Goal: Information Seeking & Learning: Learn about a topic

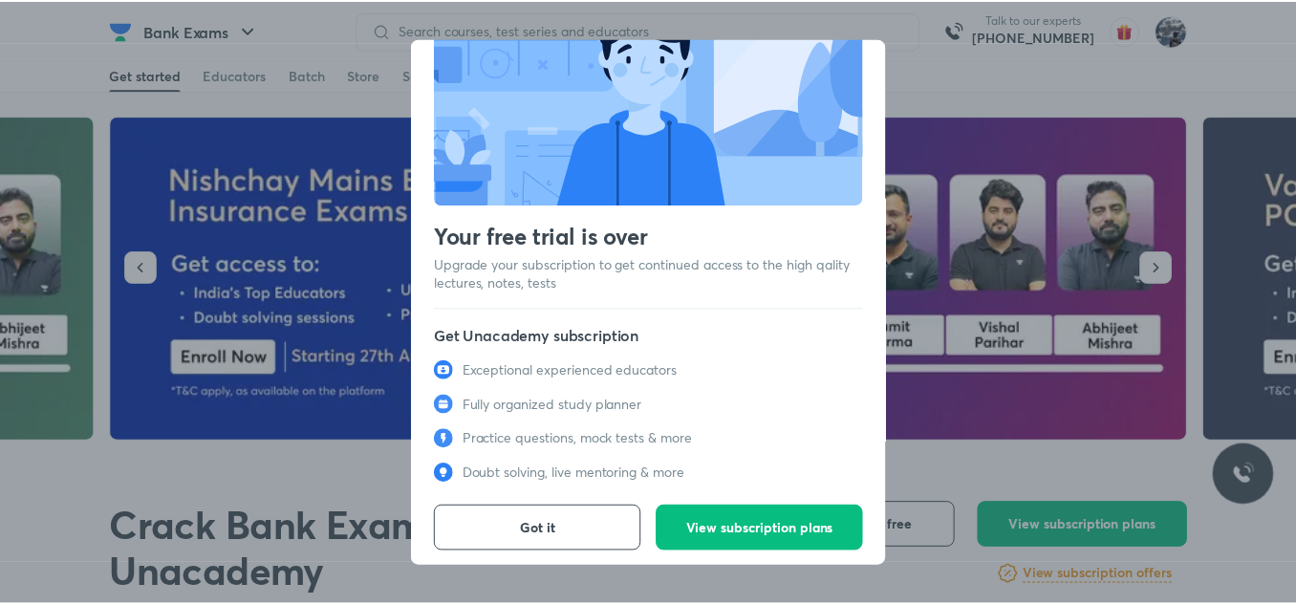
scroll to position [86, 0]
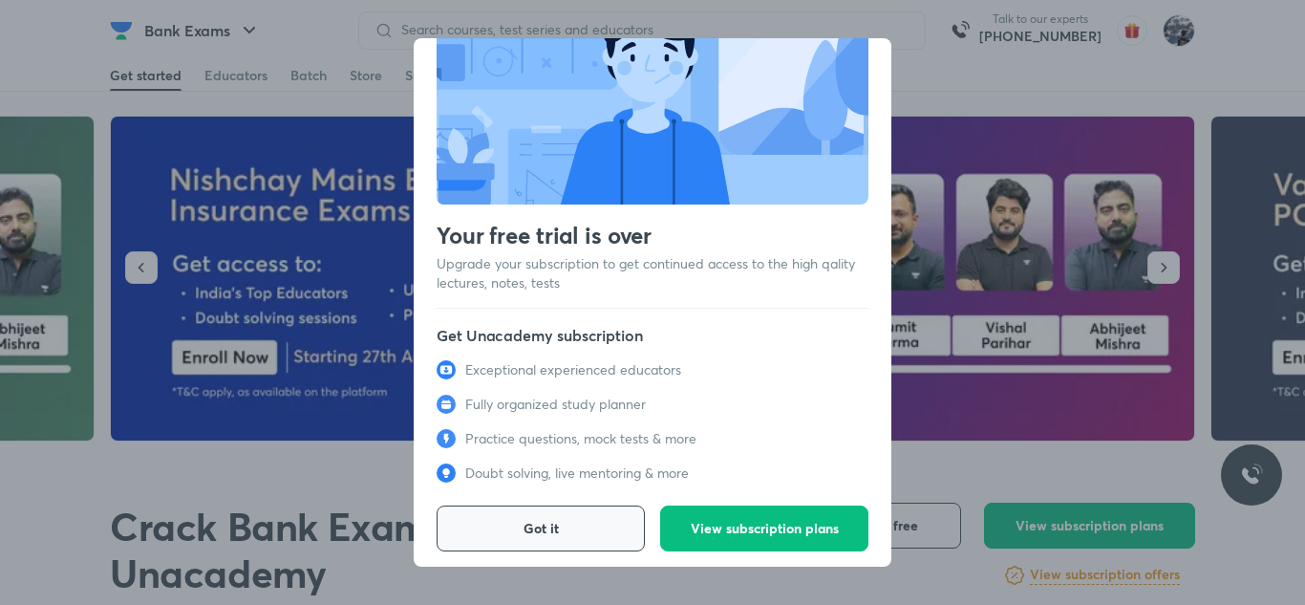
click at [572, 517] on button "Got it" at bounding box center [541, 529] width 208 height 46
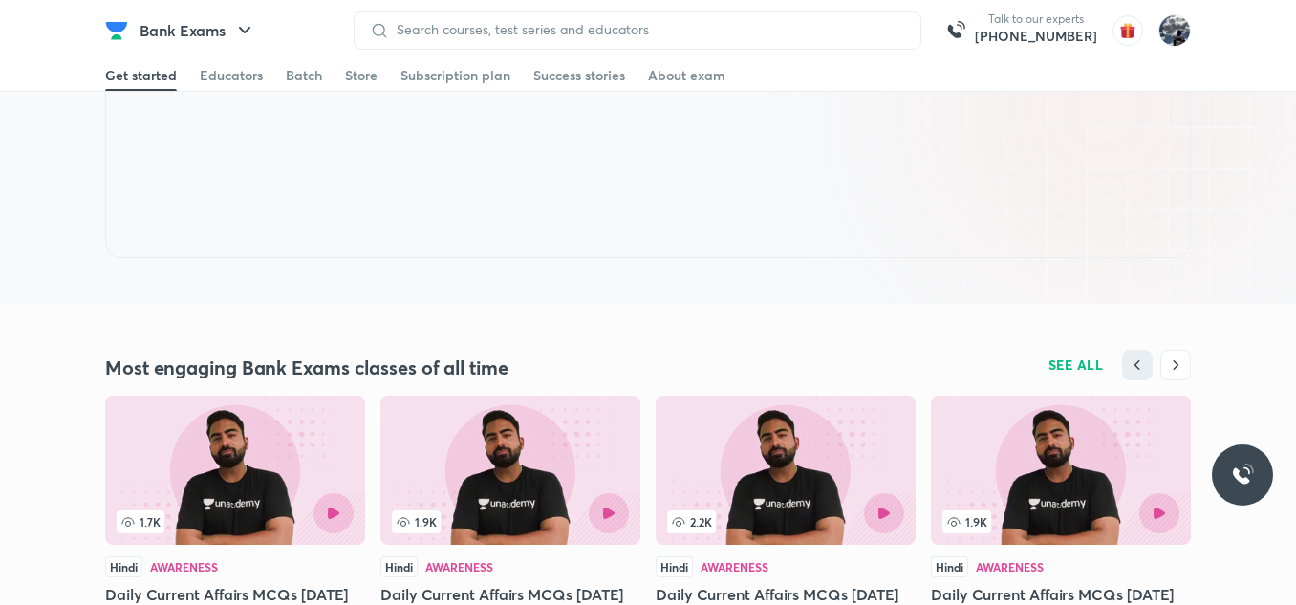
scroll to position [1625, 0]
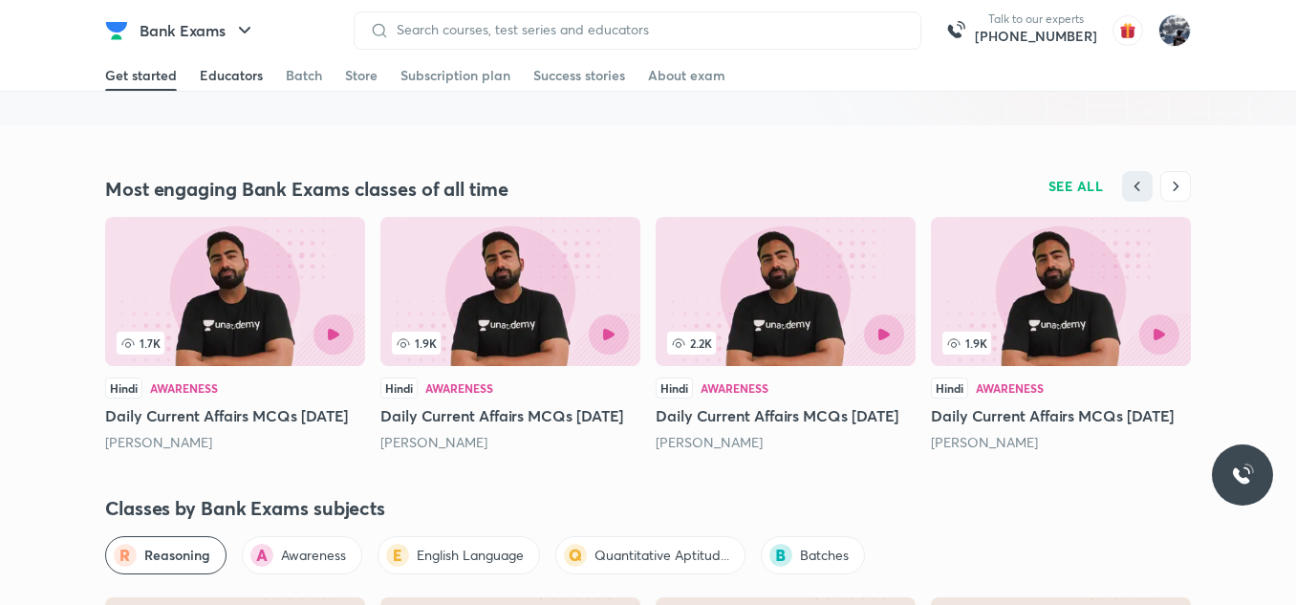
click at [235, 75] on div "Educators" at bounding box center [231, 75] width 63 height 19
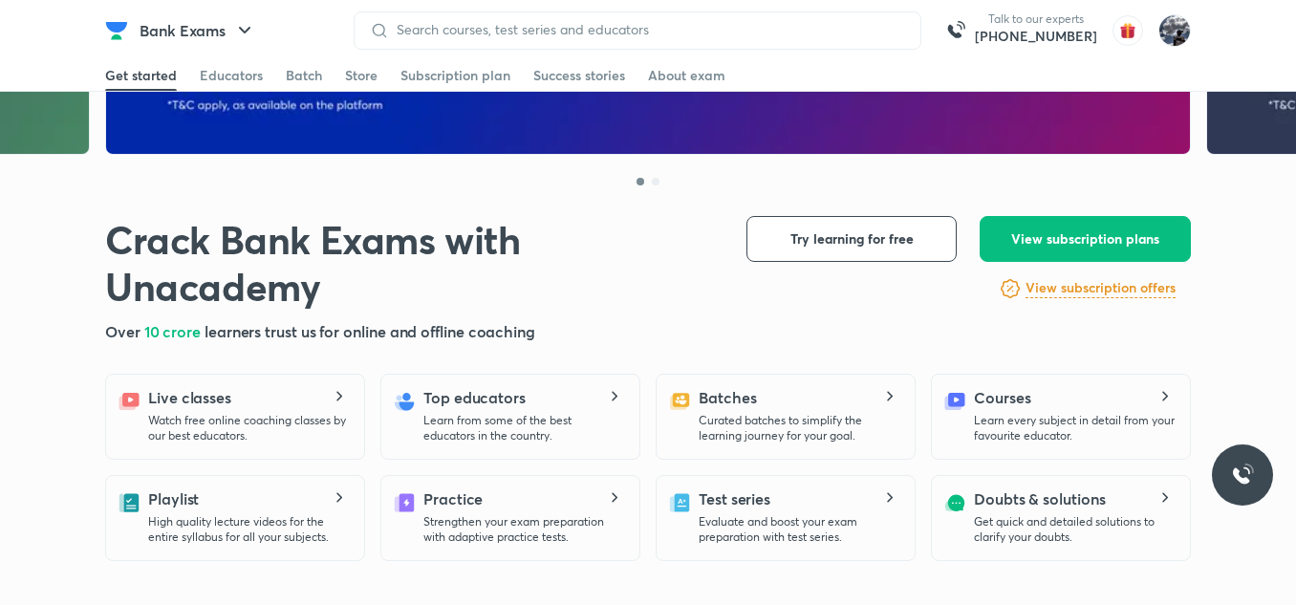
scroll to position [573, 0]
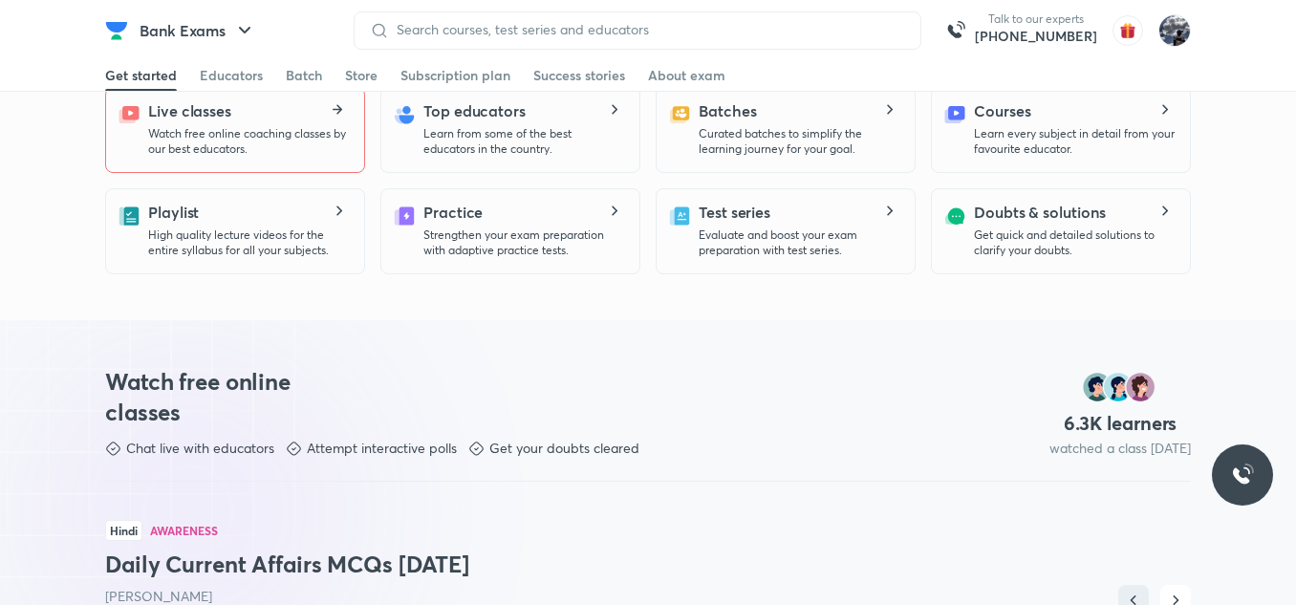
click at [232, 153] on p "Watch free online coaching classes by our best educators." at bounding box center [248, 141] width 201 height 31
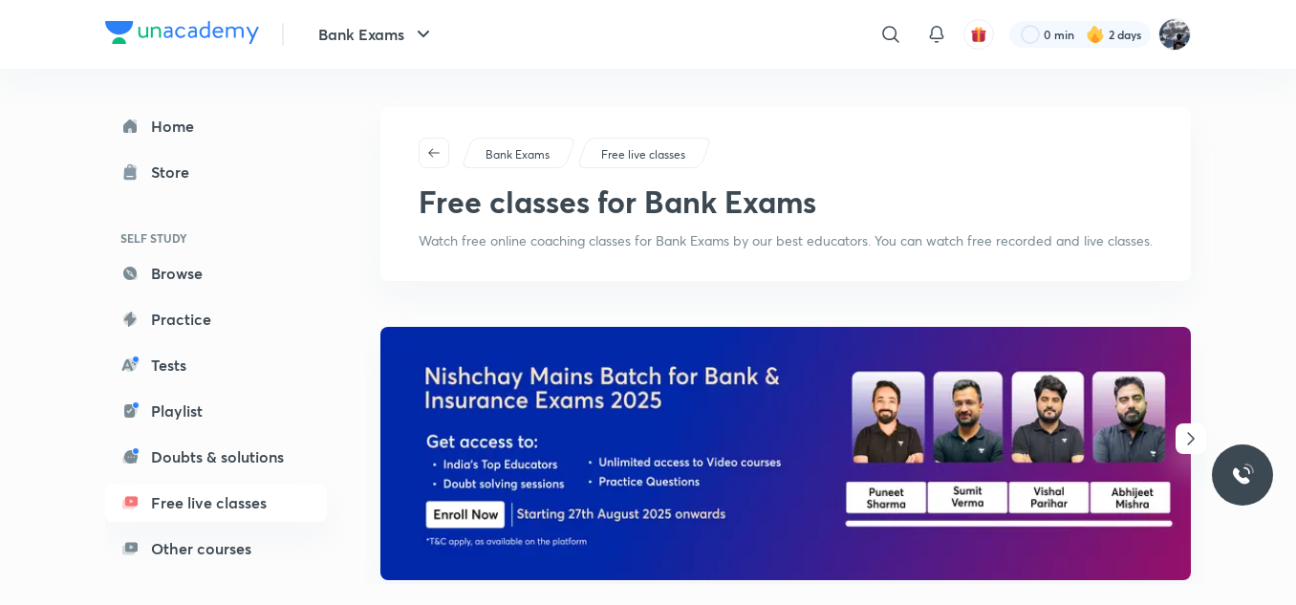
scroll to position [573, 0]
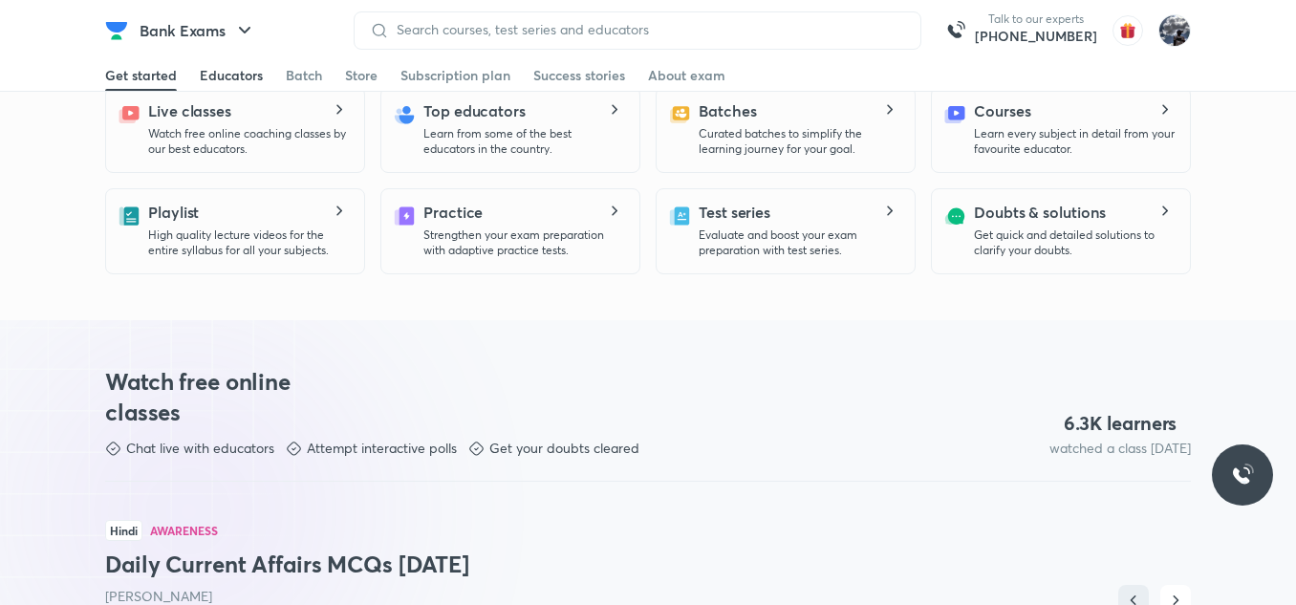
click at [224, 77] on div "Educators" at bounding box center [231, 75] width 63 height 19
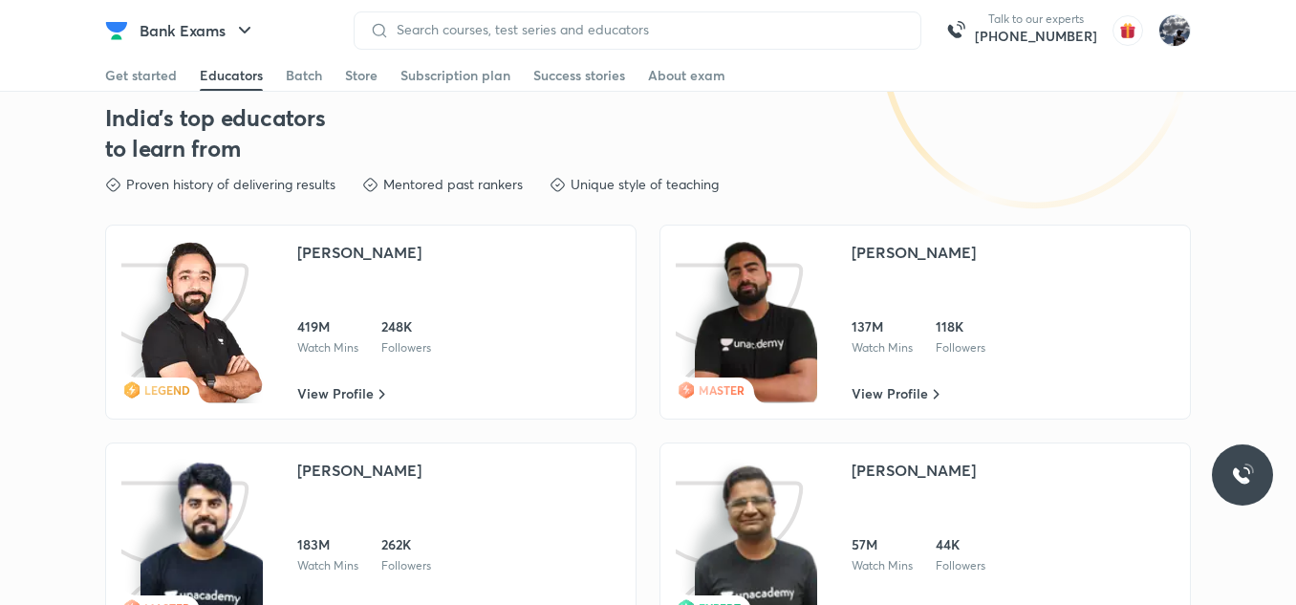
scroll to position [2923, 0]
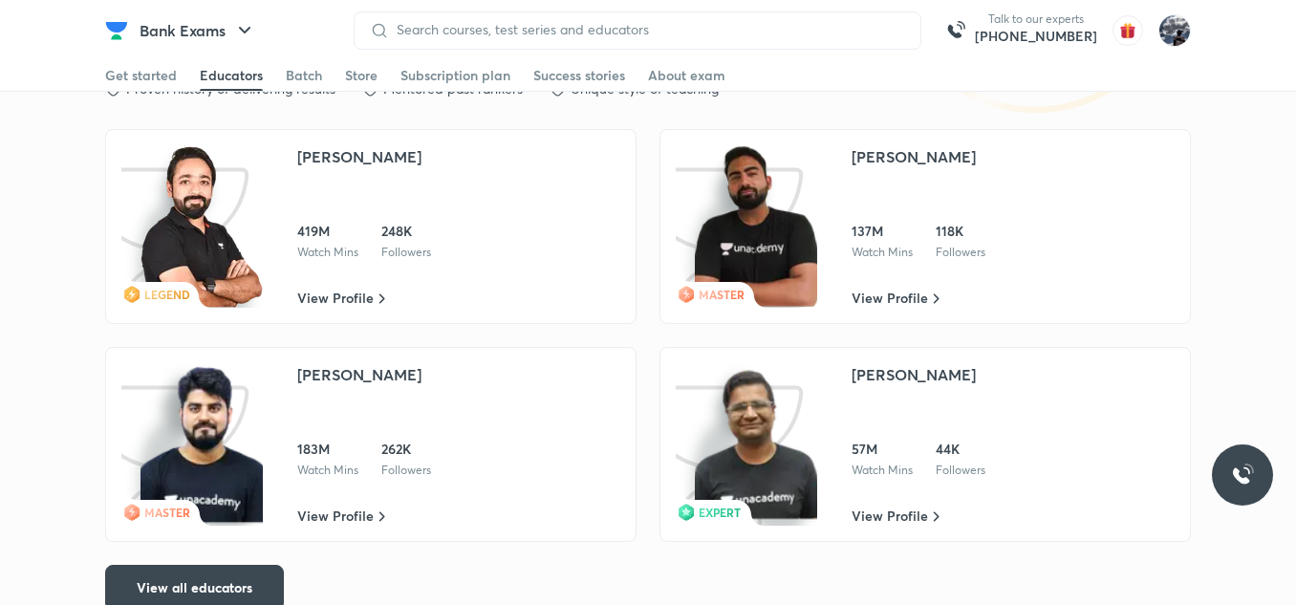
click at [804, 280] on img at bounding box center [756, 226] width 122 height 162
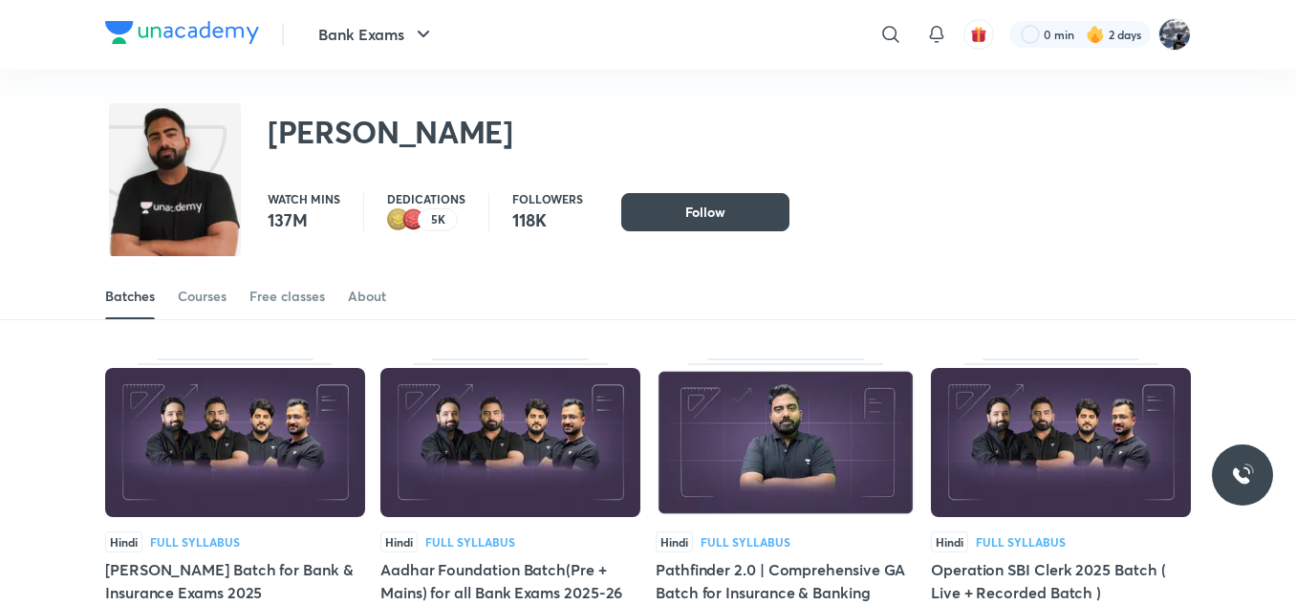
click at [249, 301] on div "Batches Courses Free classes About" at bounding box center [648, 296] width 1086 height 46
click at [268, 303] on div "Free classes" at bounding box center [286, 296] width 75 height 19
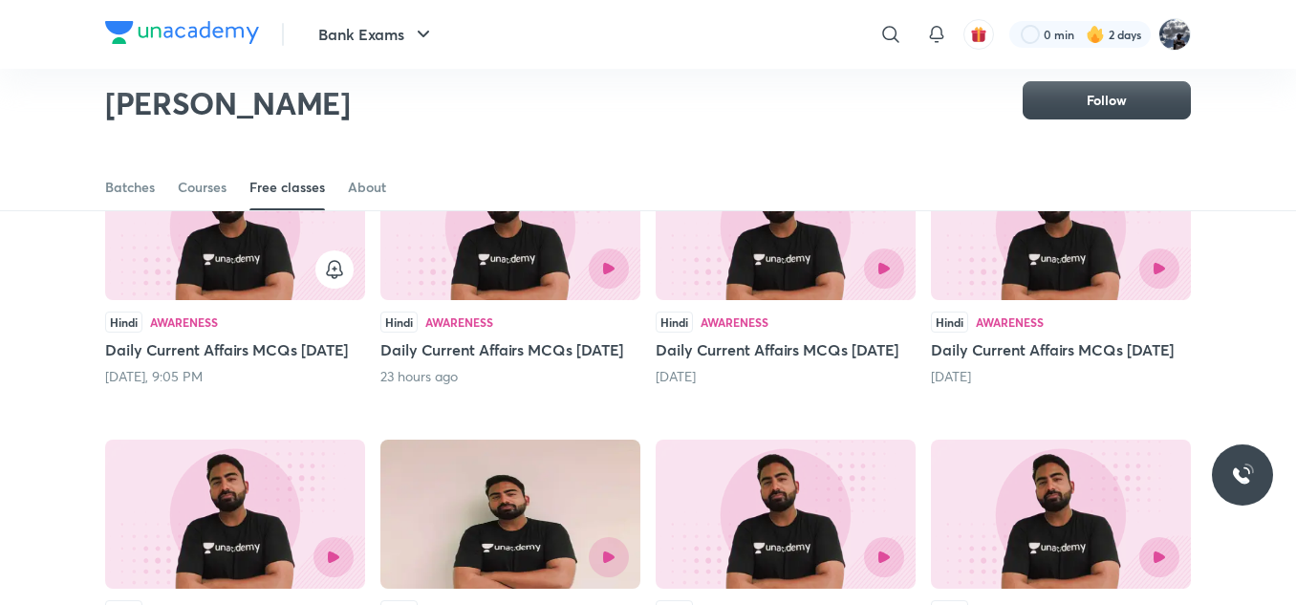
scroll to position [164, 0]
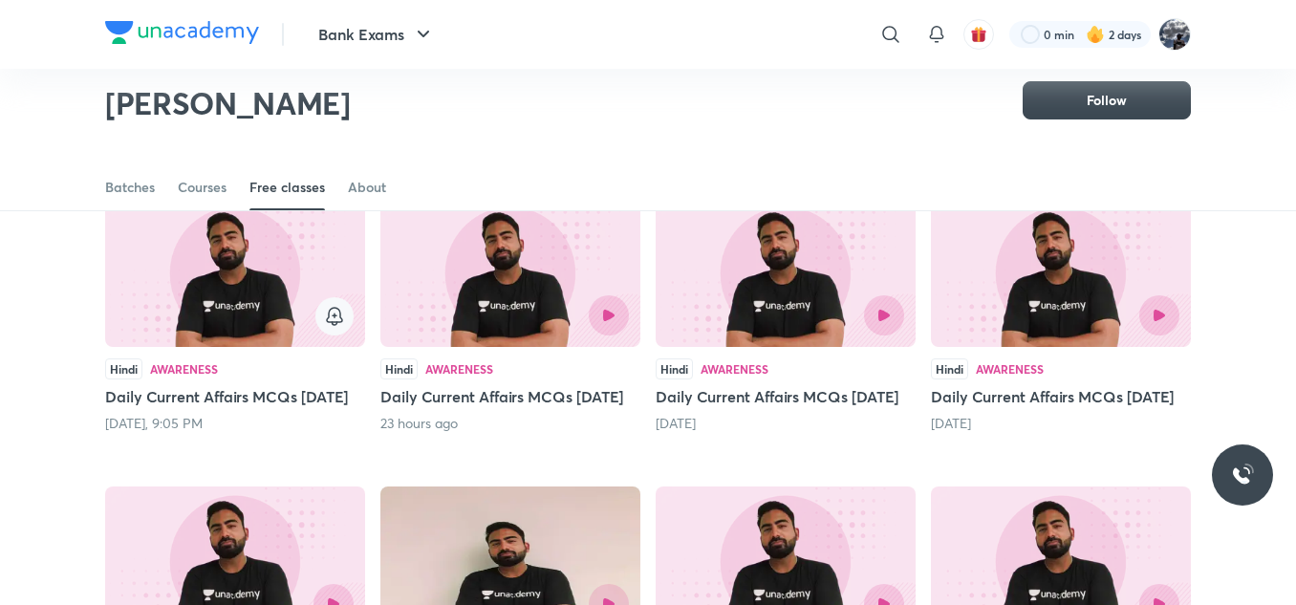
click at [338, 315] on icon "button" at bounding box center [334, 316] width 23 height 23
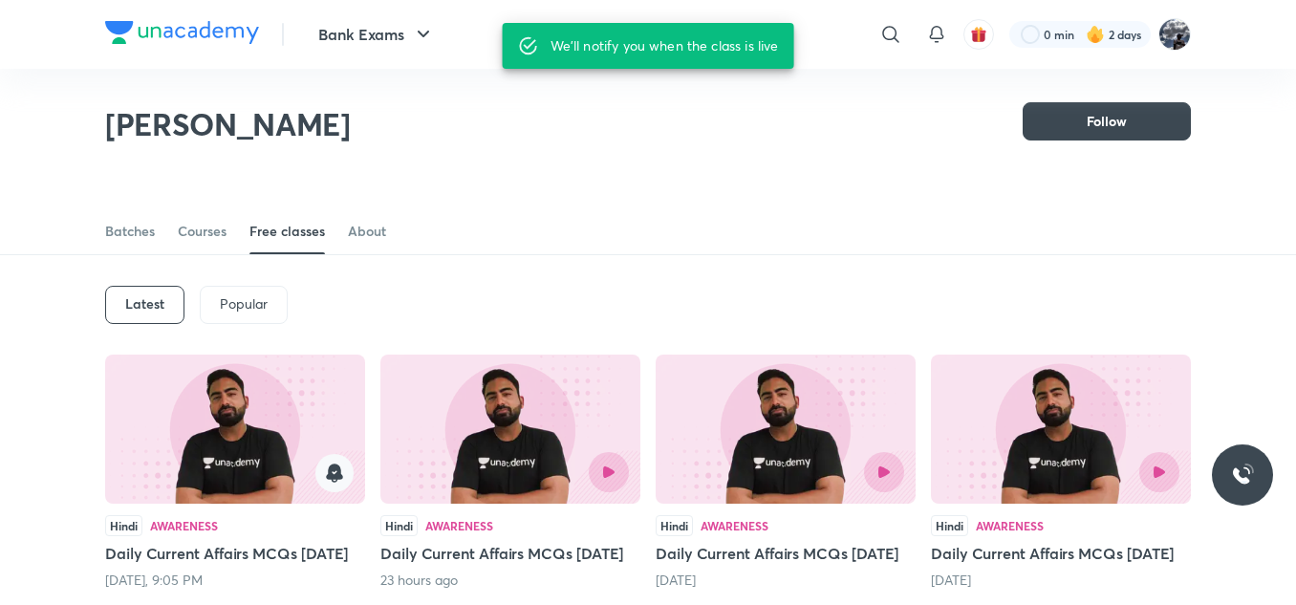
scroll to position [0, 0]
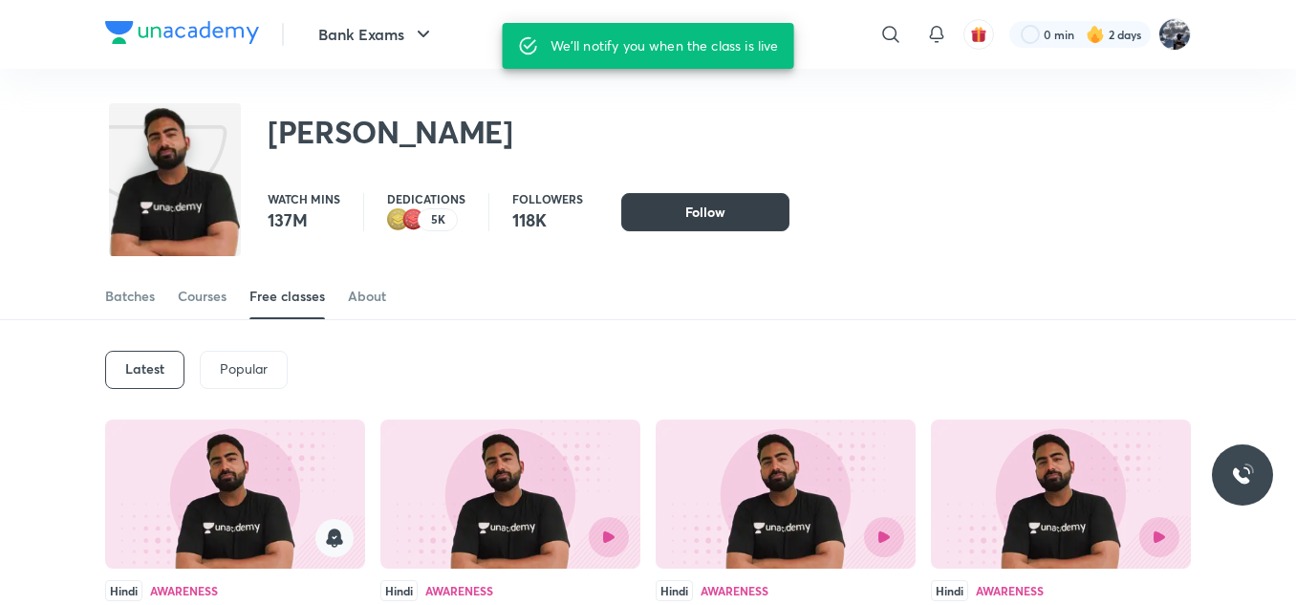
click at [686, 220] on span "Follow" at bounding box center [705, 212] width 40 height 19
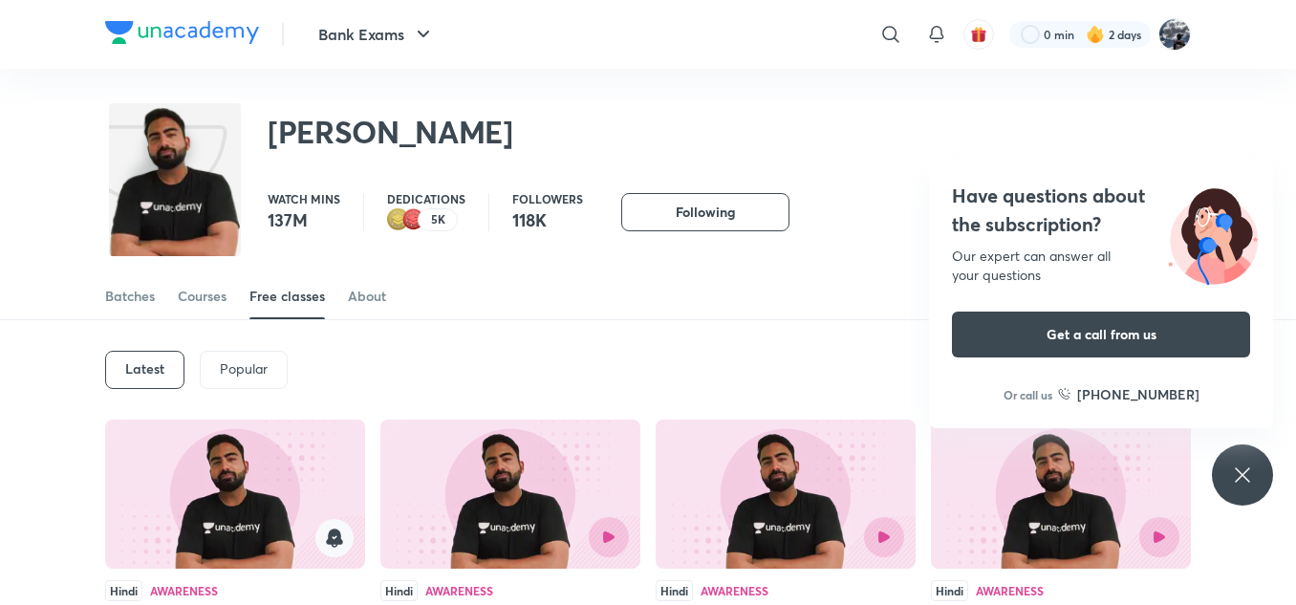
click at [189, 190] on img at bounding box center [175, 186] width 132 height 158
click at [1173, 33] on img at bounding box center [1174, 34] width 32 height 32
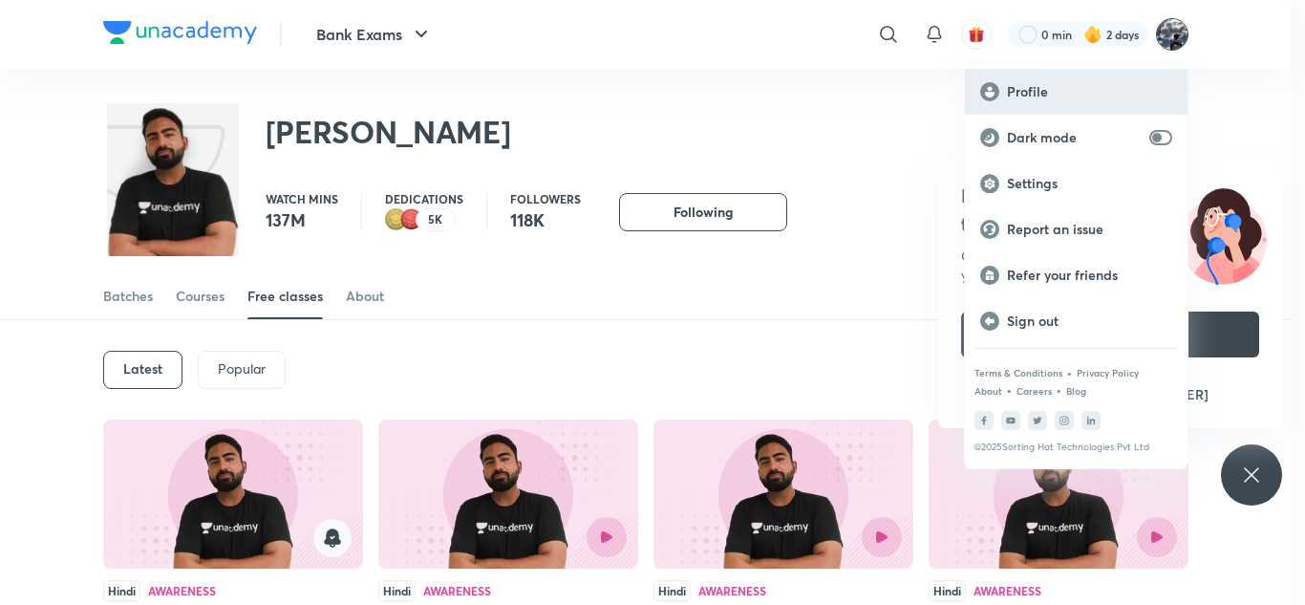
click at [1020, 86] on p "Profile" at bounding box center [1089, 91] width 165 height 17
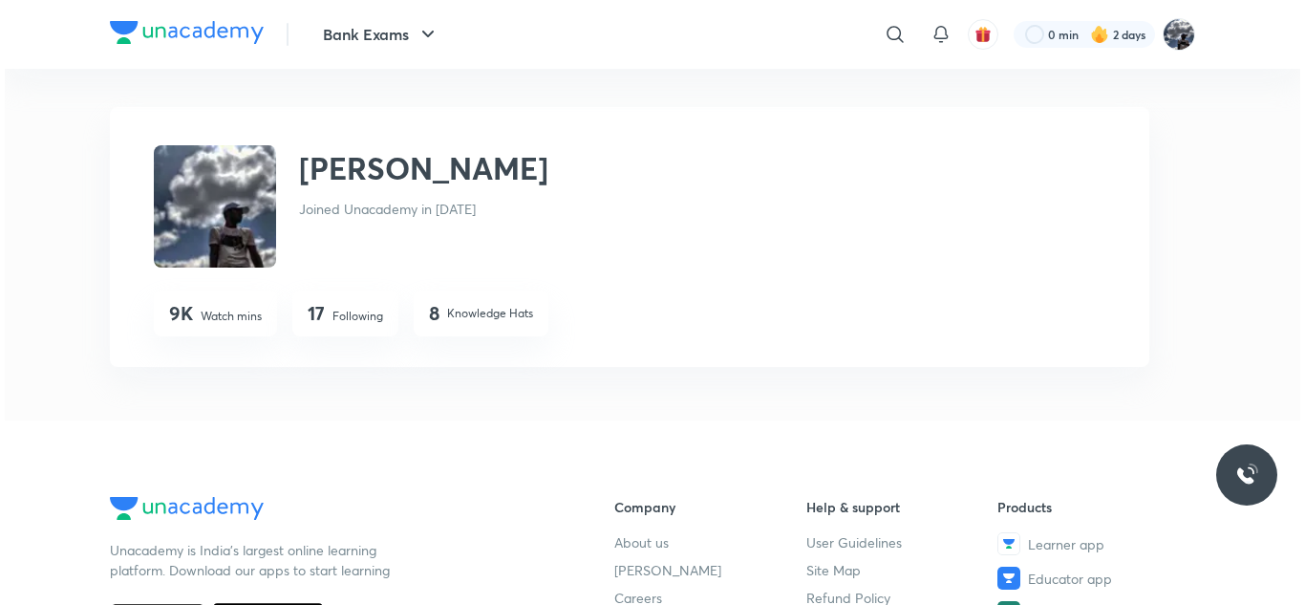
scroll to position [96, 0]
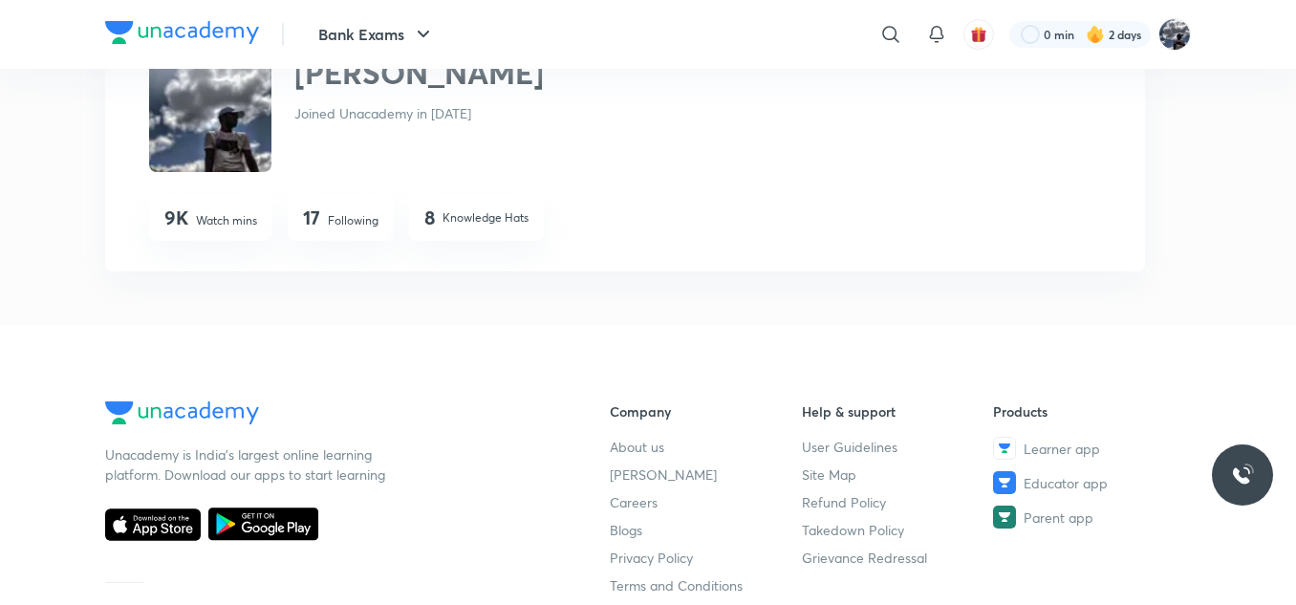
click at [358, 228] on p "Following" at bounding box center [353, 220] width 51 height 17
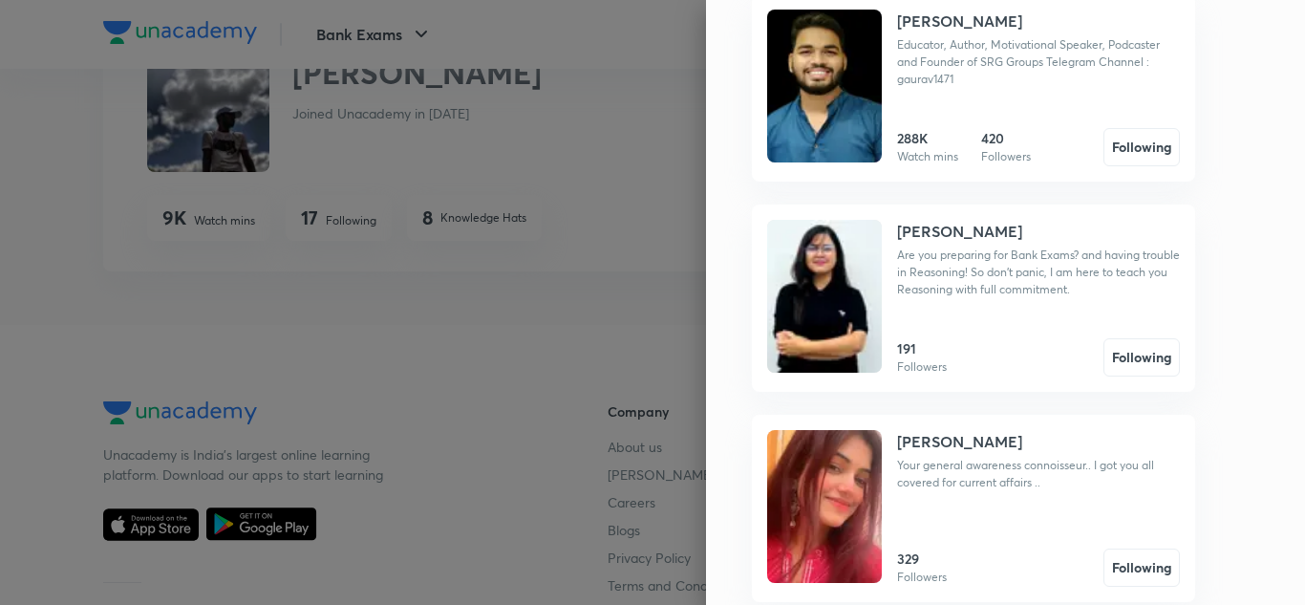
scroll to position [860, 0]
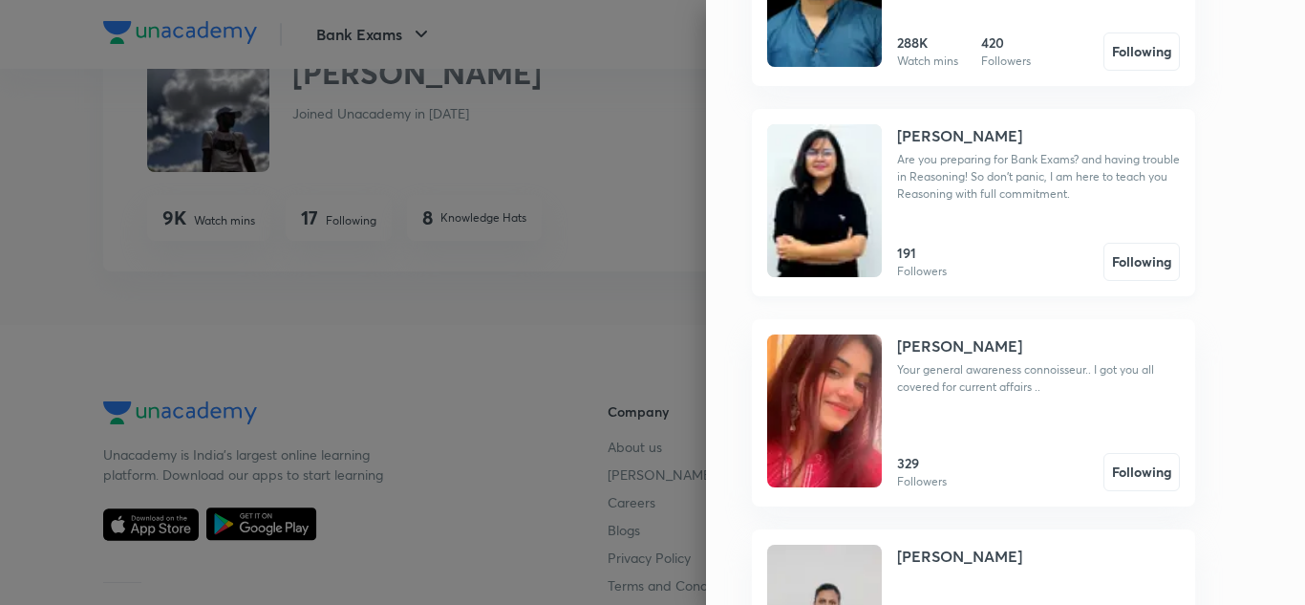
click at [842, 180] on img at bounding box center [824, 200] width 115 height 153
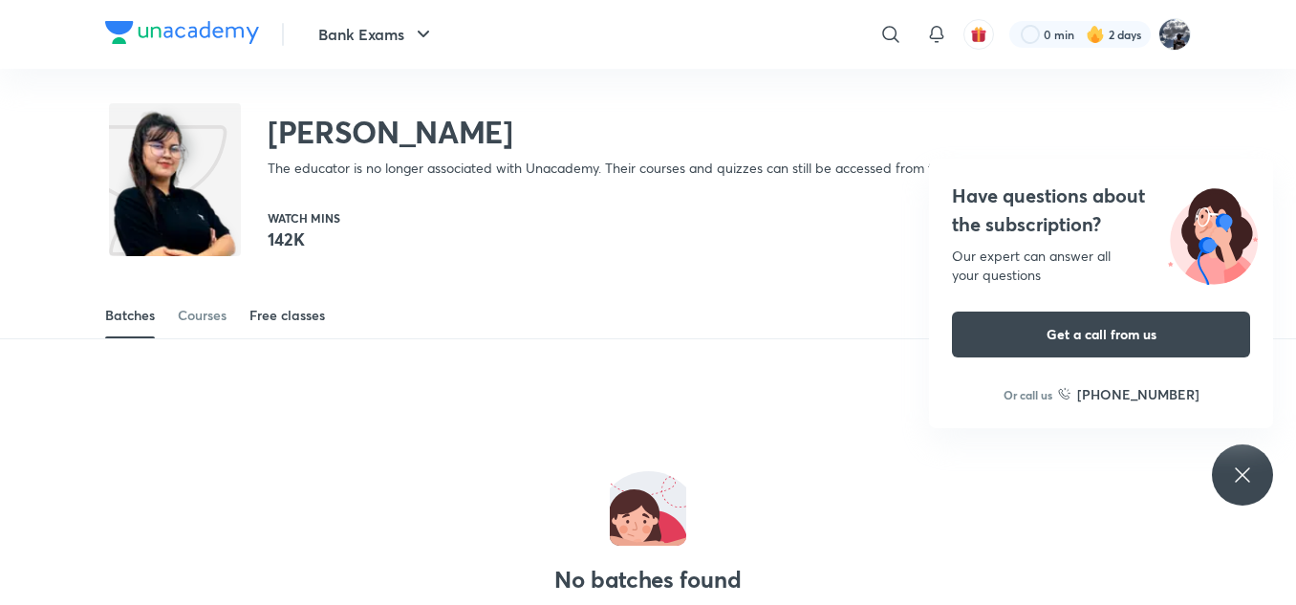
click at [286, 320] on div "Free classes" at bounding box center [286, 315] width 75 height 19
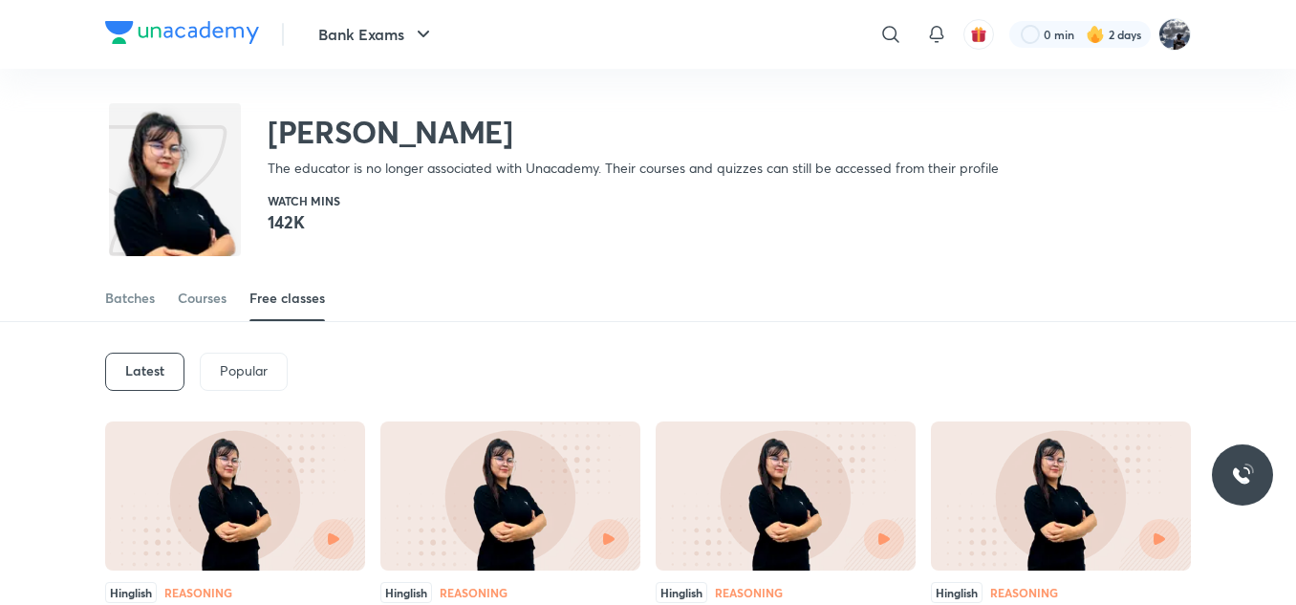
scroll to position [57, 0]
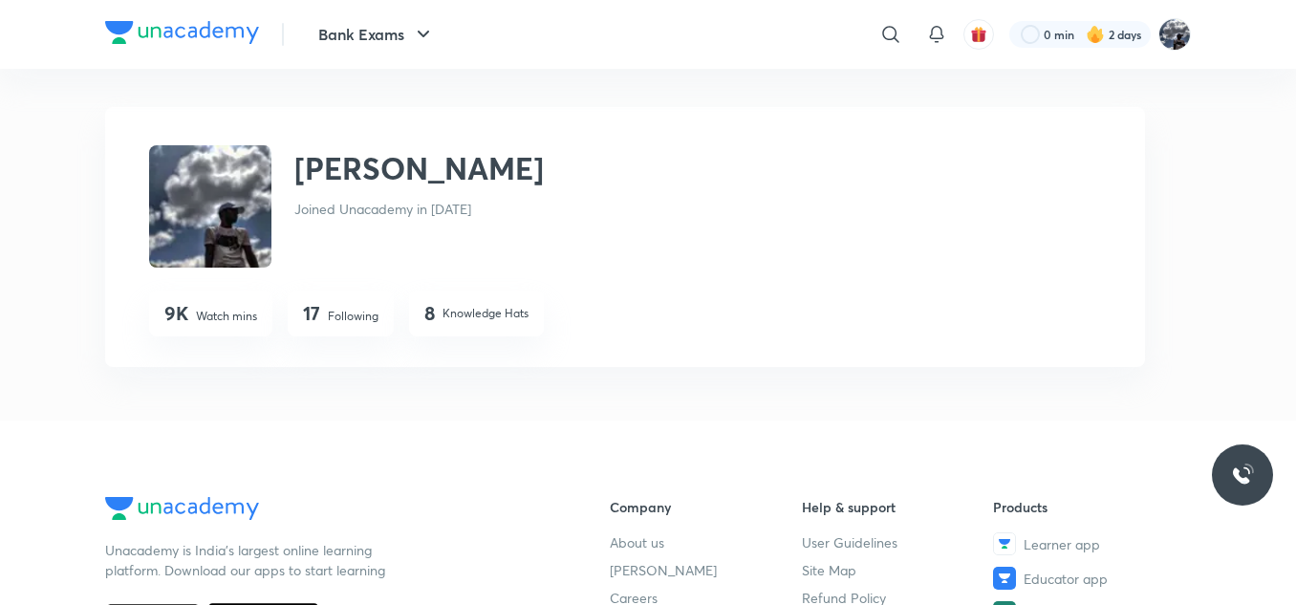
click at [352, 324] on p "Following" at bounding box center [353, 316] width 51 height 17
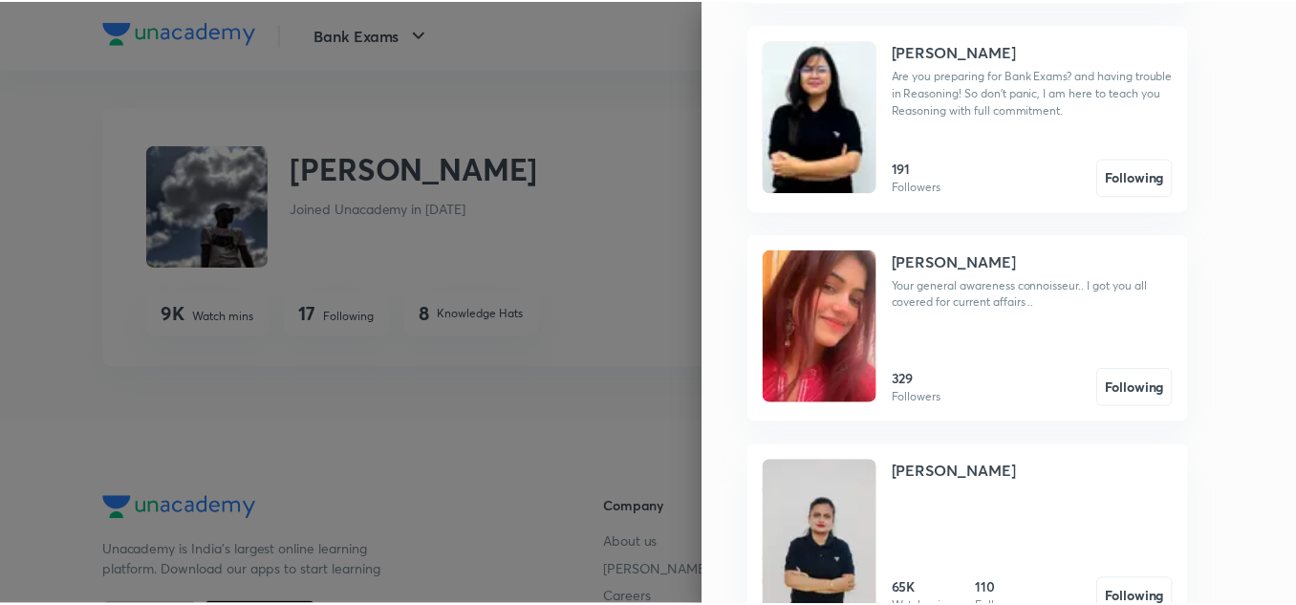
scroll to position [956, 0]
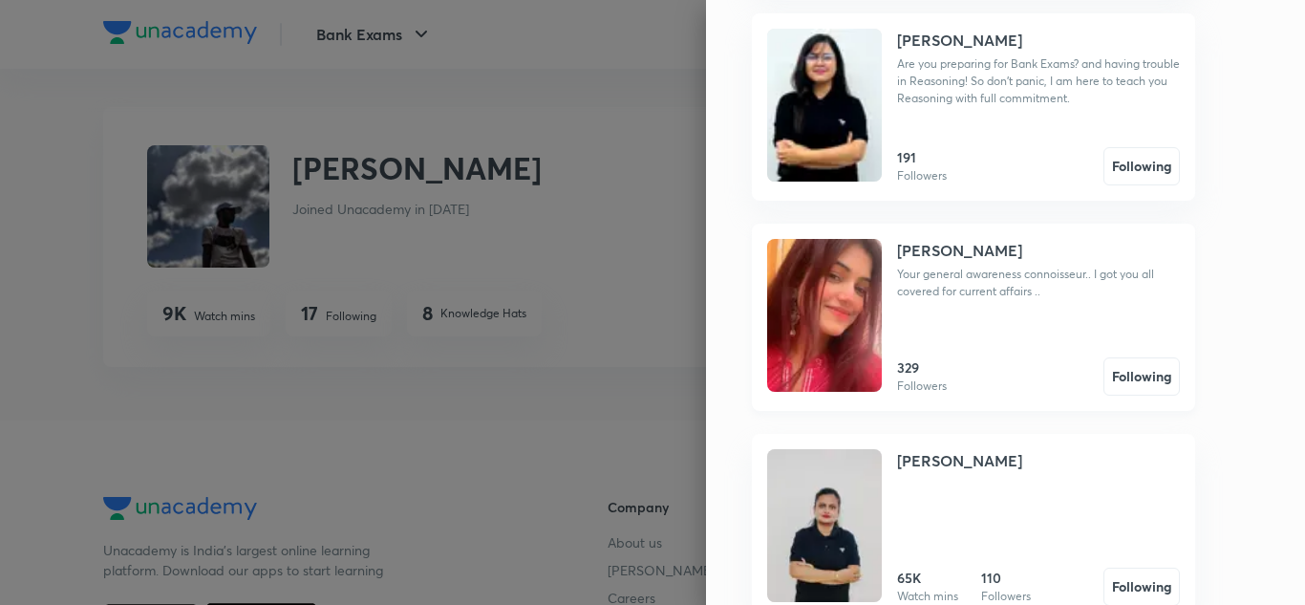
click at [797, 305] on img at bounding box center [824, 315] width 115 height 153
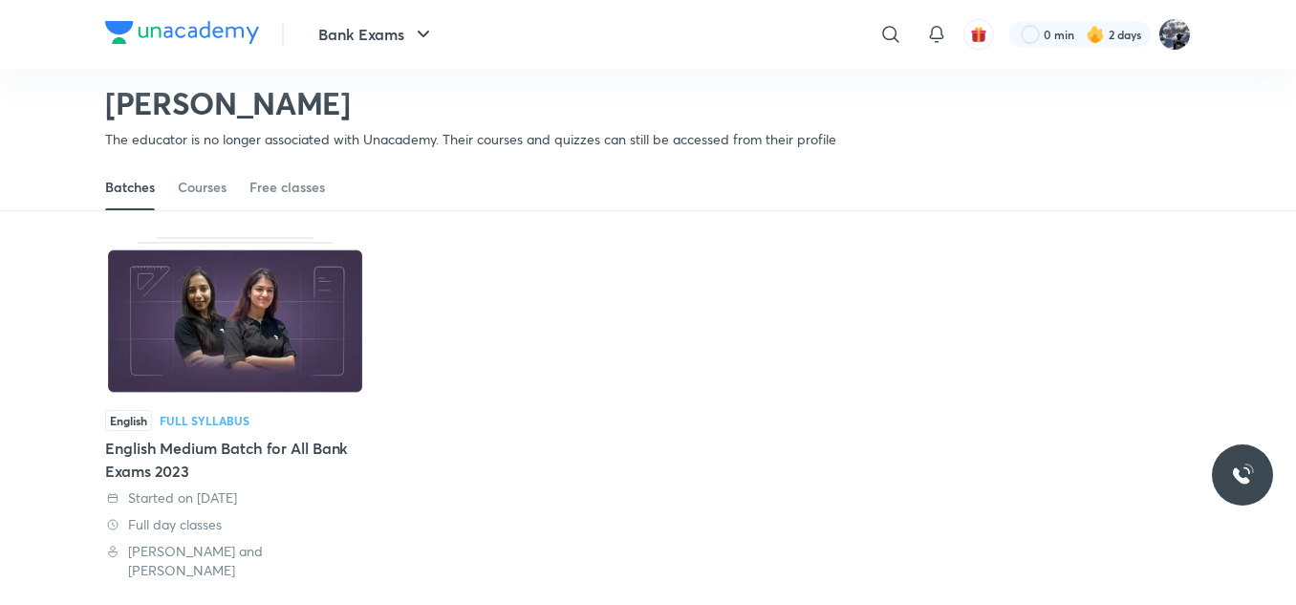
scroll to position [57, 0]
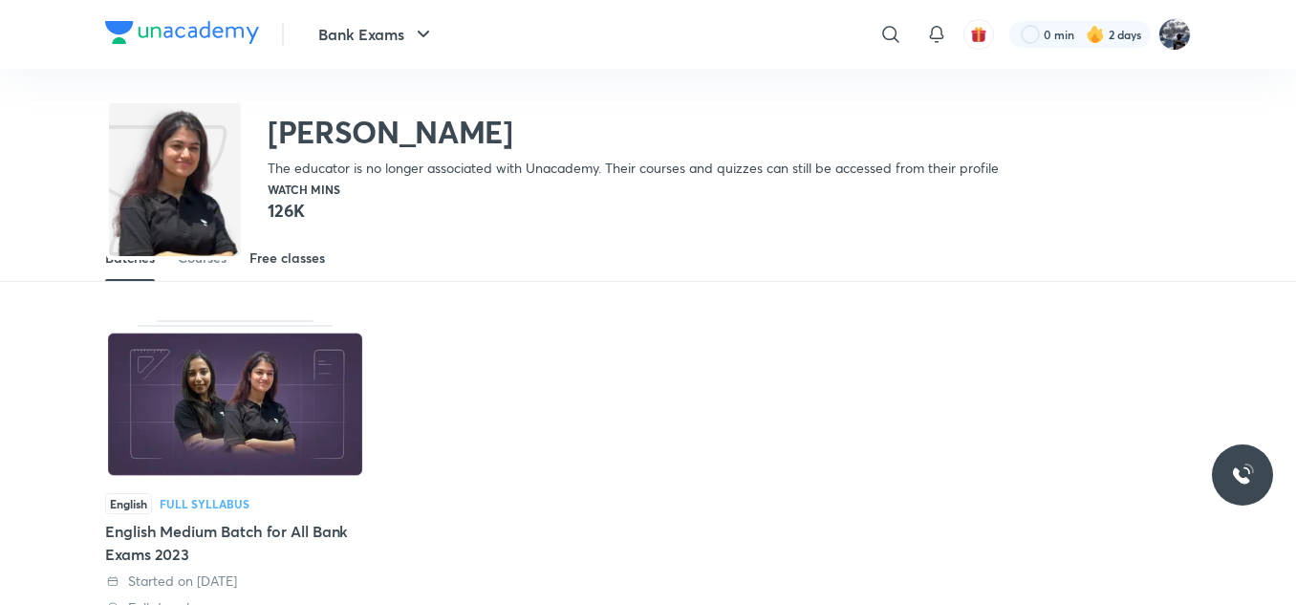
click at [280, 267] on div "Free classes" at bounding box center [286, 257] width 75 height 19
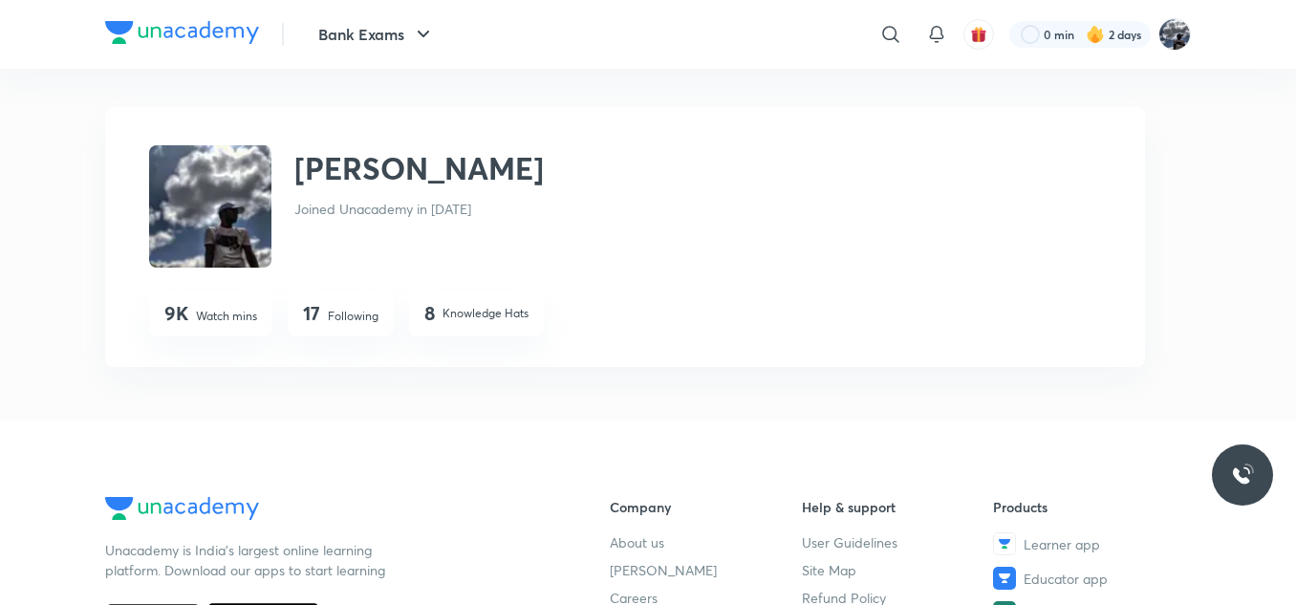
click at [364, 320] on p "Following" at bounding box center [353, 316] width 51 height 17
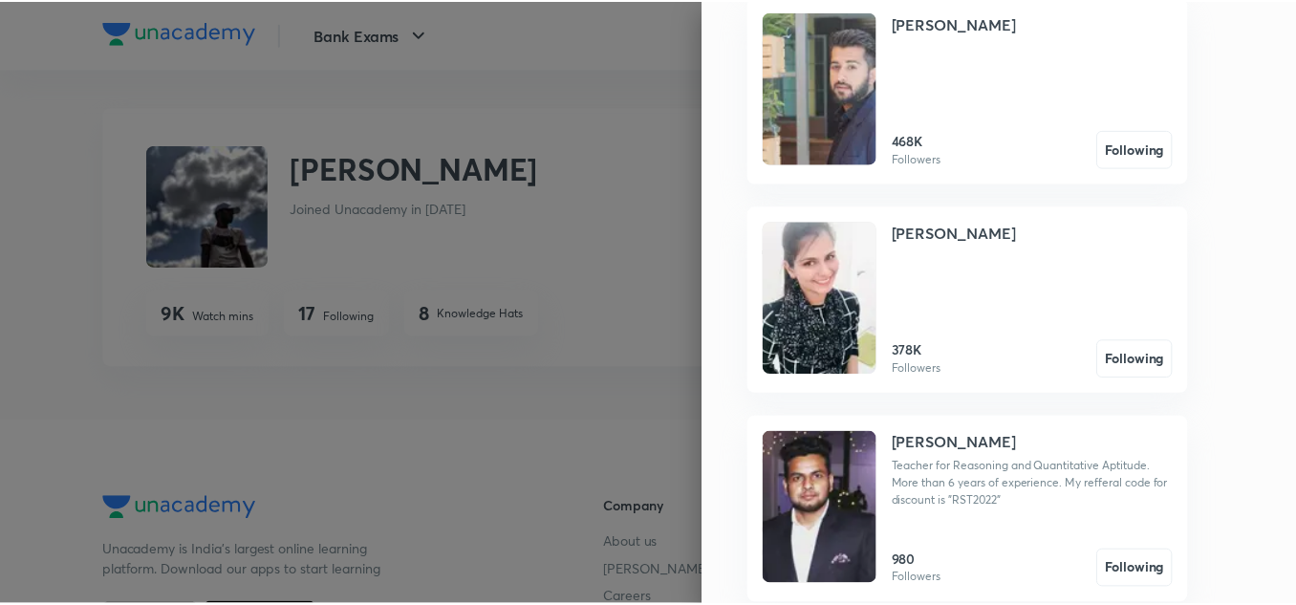
scroll to position [2245, 0]
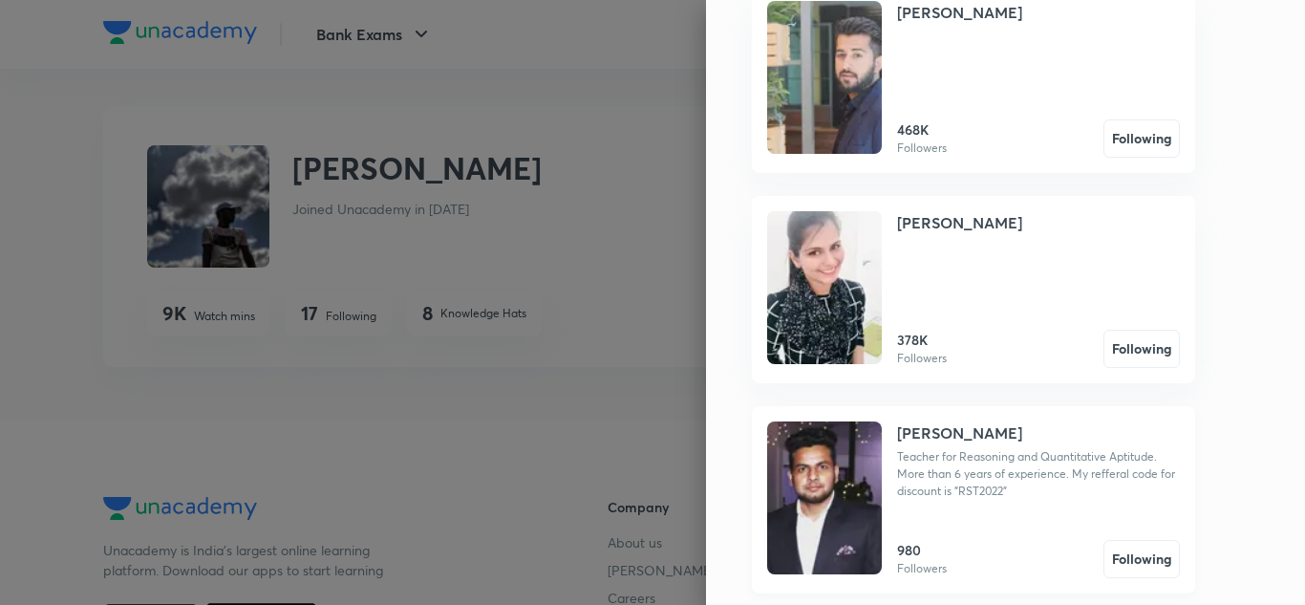
click at [842, 460] on img at bounding box center [824, 497] width 115 height 153
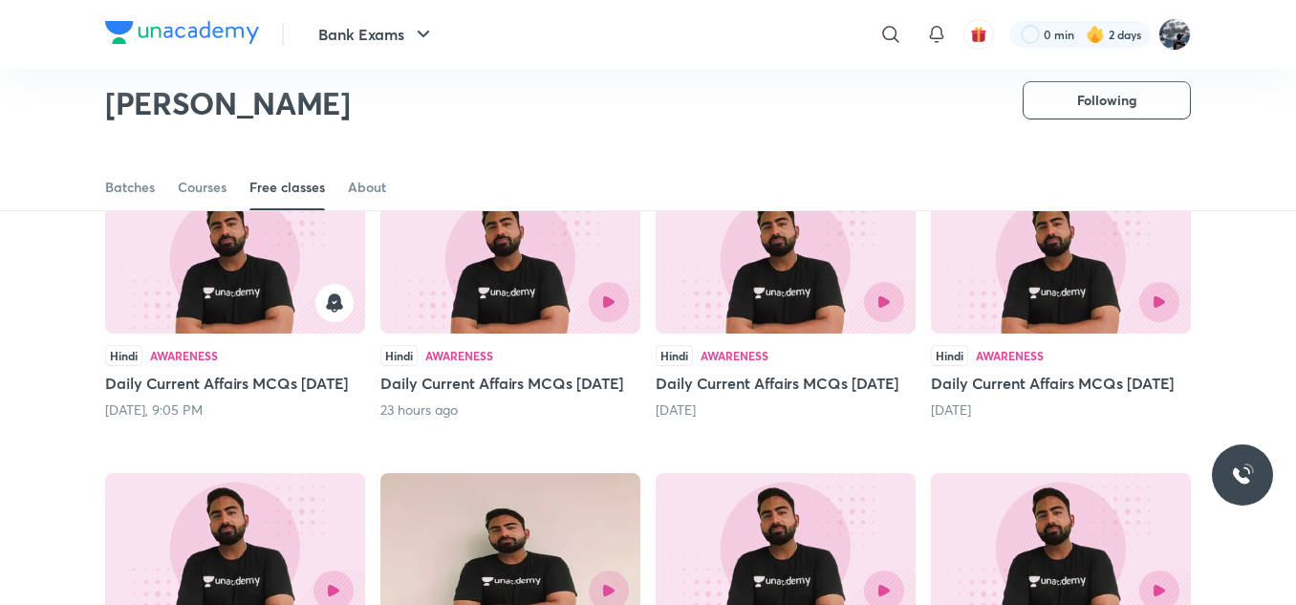
scroll to position [179, 0]
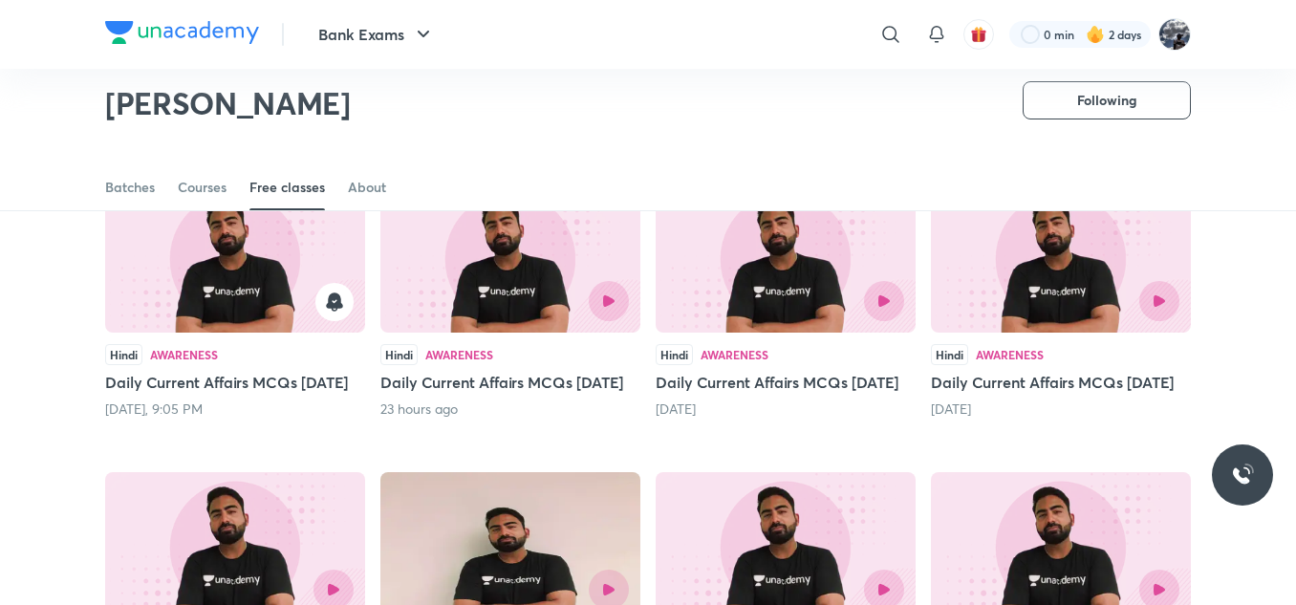
click at [289, 280] on img at bounding box center [235, 257] width 260 height 149
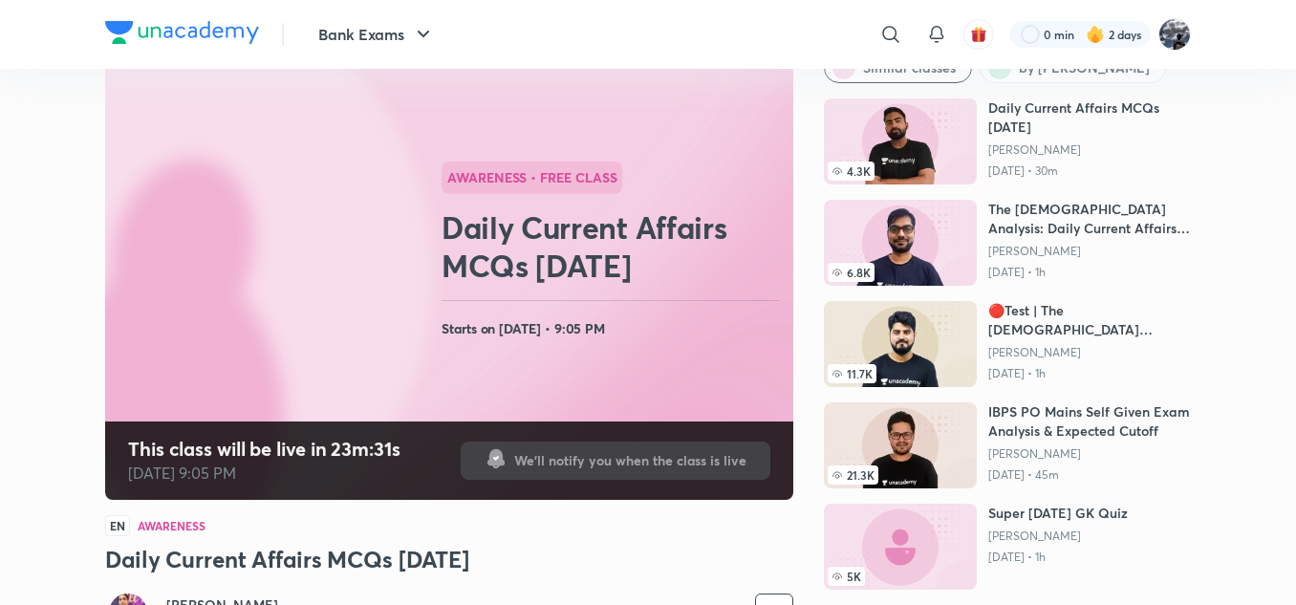
scroll to position [191, 0]
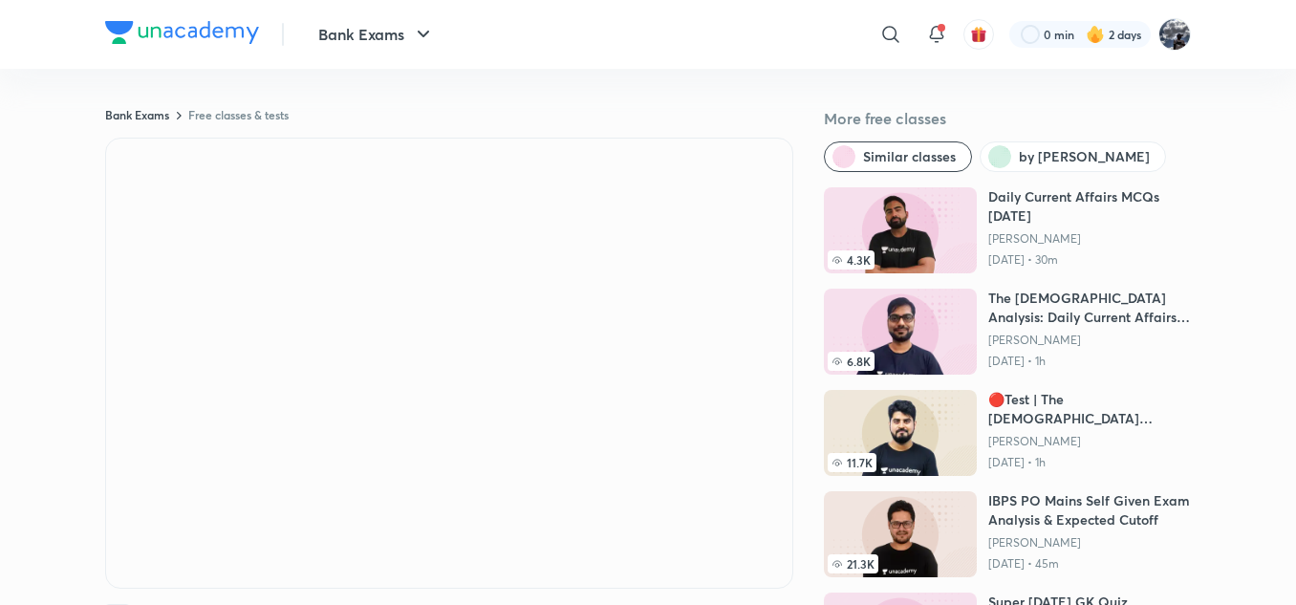
click at [253, 118] on link "Free classes & tests" at bounding box center [238, 114] width 100 height 15
